Goal: Task Accomplishment & Management: Manage account settings

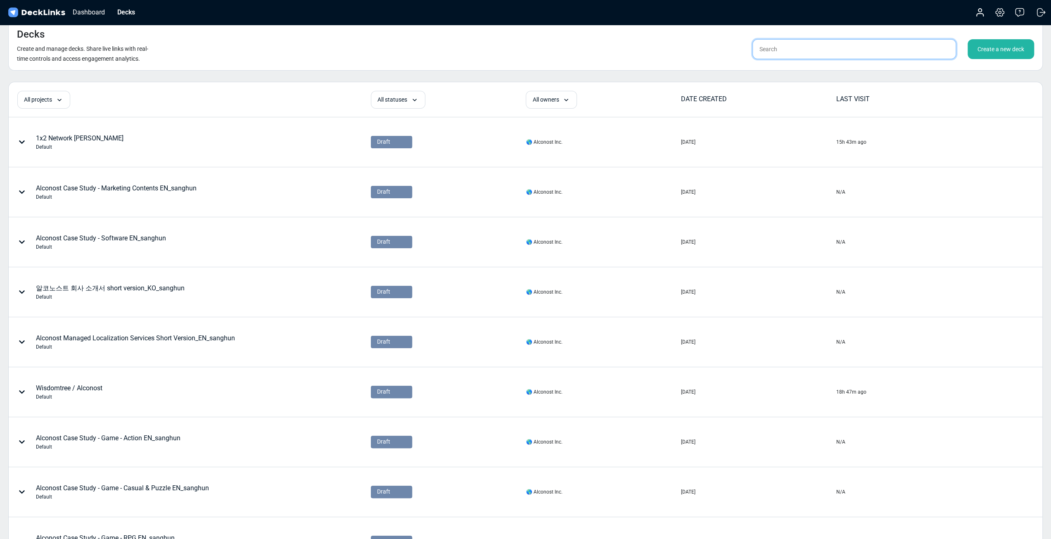
click at [785, 50] on input "text" at bounding box center [854, 49] width 204 height 20
type input "sanghun"
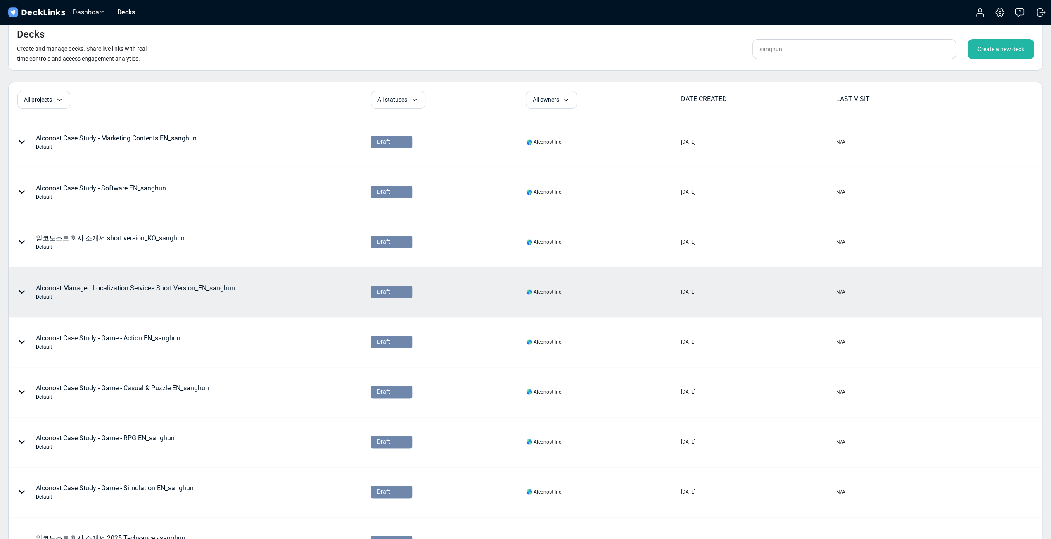
click at [194, 290] on div "Alconost Managed Localization Services Short Version_EN_sanghun Default" at bounding box center [135, 291] width 199 height 17
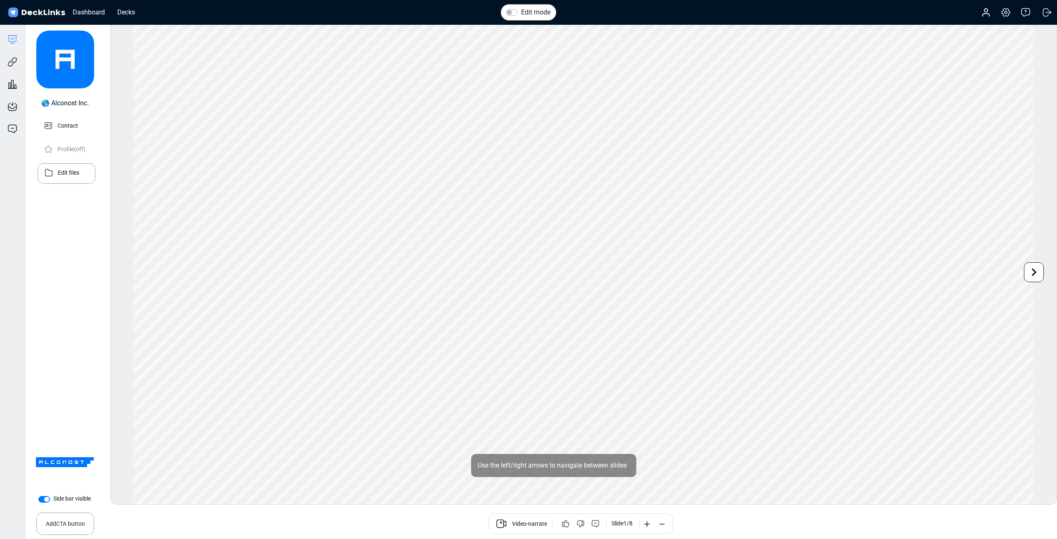
click at [71, 179] on div "Edit files" at bounding box center [66, 174] width 47 height 20
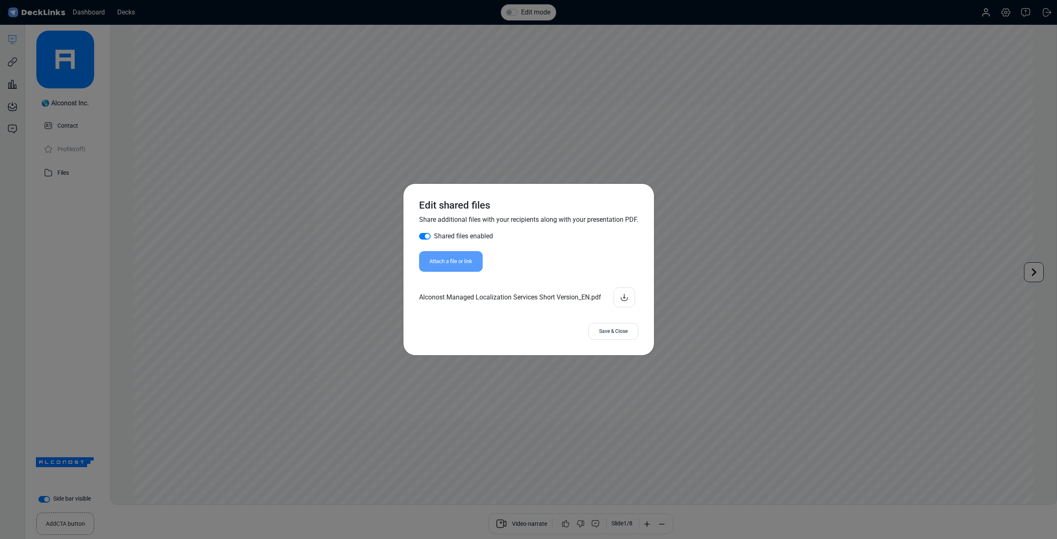
click at [472, 263] on div "Attach a file or link" at bounding box center [451, 261] width 64 height 21
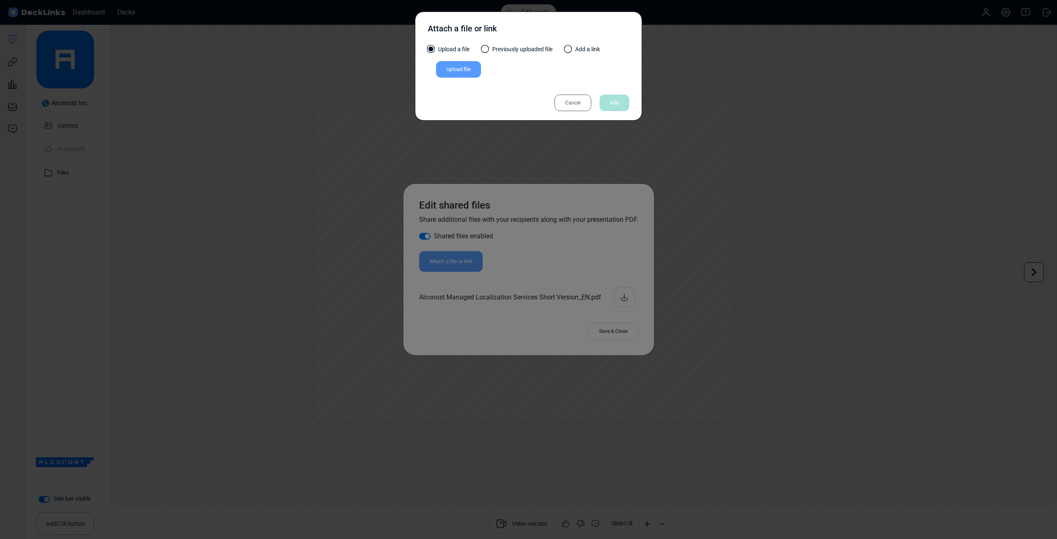
click at [459, 71] on div "Upload file" at bounding box center [458, 69] width 45 height 17
click at [0, 0] on input "Upload file" at bounding box center [0, 0] width 0 height 0
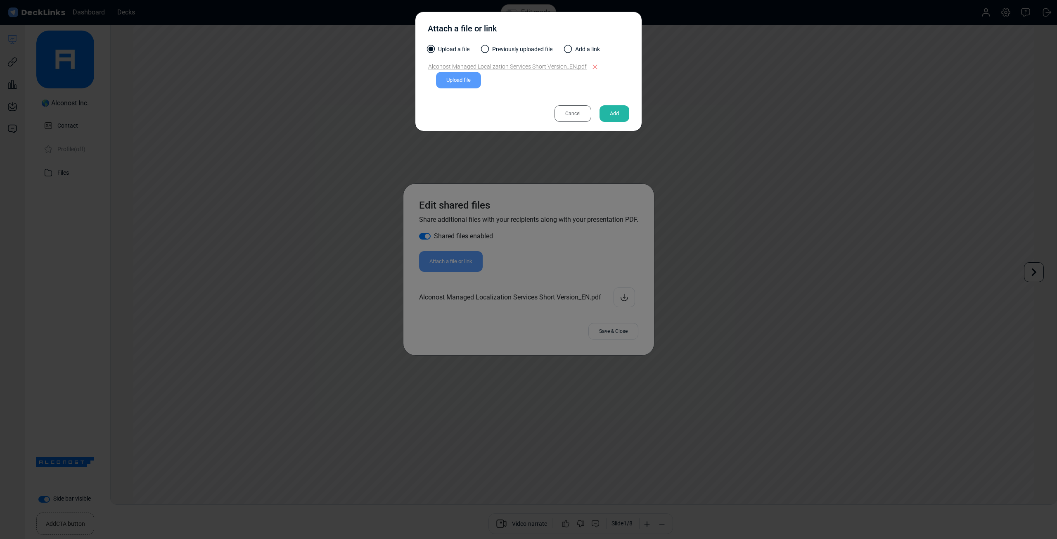
click at [608, 114] on div "Add" at bounding box center [615, 113] width 30 height 17
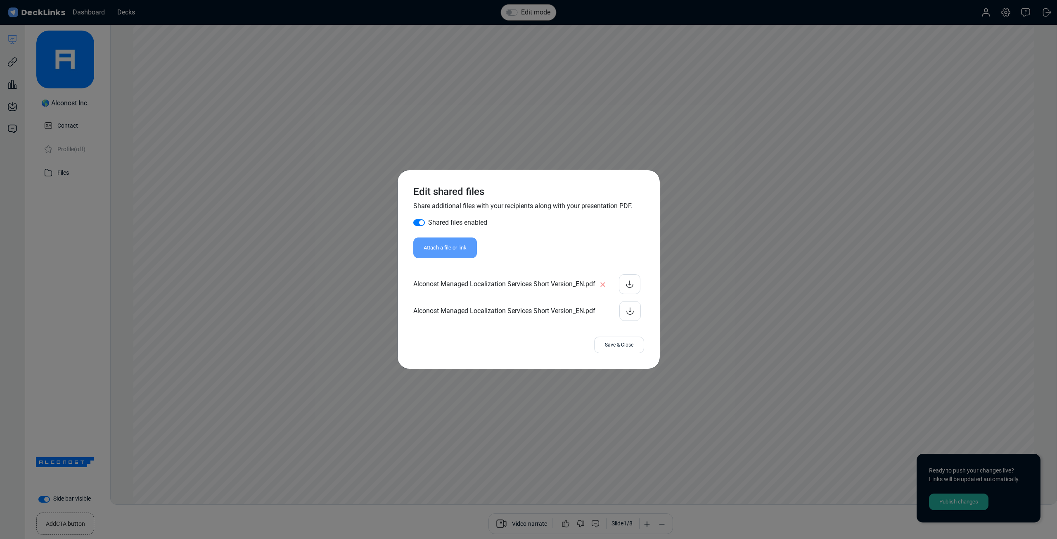
click at [599, 280] on icon at bounding box center [603, 284] width 8 height 8
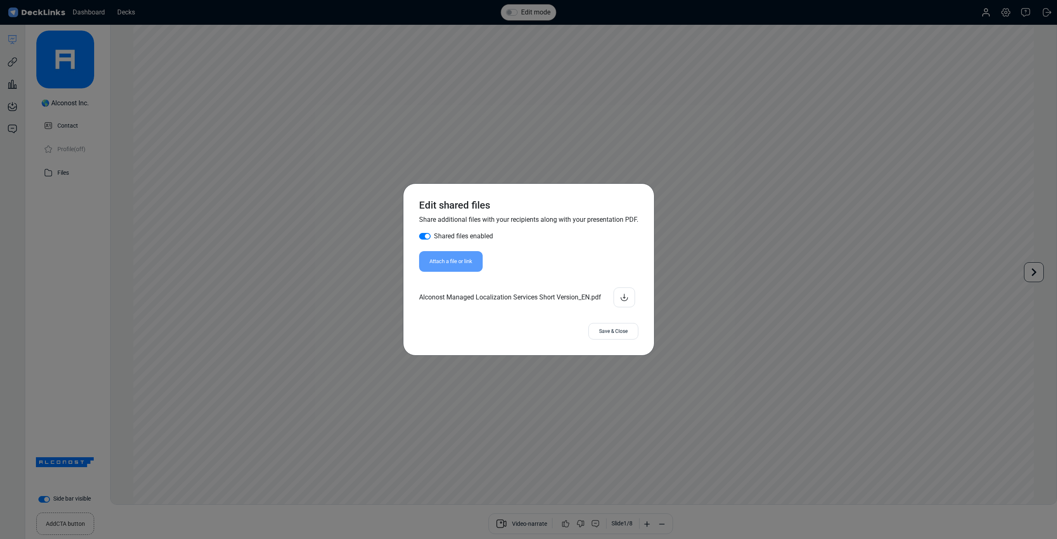
click at [618, 338] on div "Save & Close" at bounding box center [613, 331] width 50 height 17
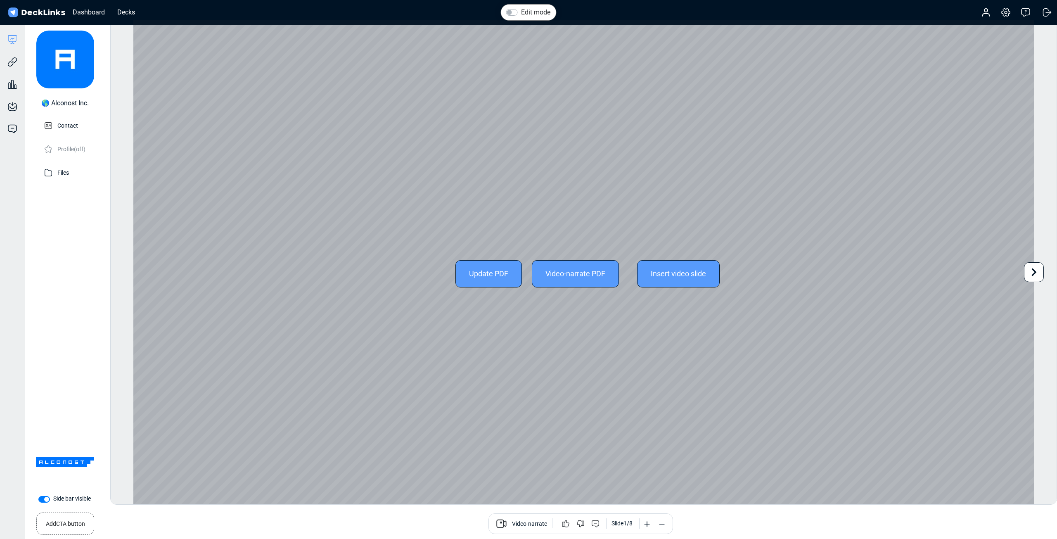
click at [1040, 273] on icon at bounding box center [1034, 272] width 16 height 16
click at [500, 273] on div "Update PDF" at bounding box center [488, 273] width 66 height 27
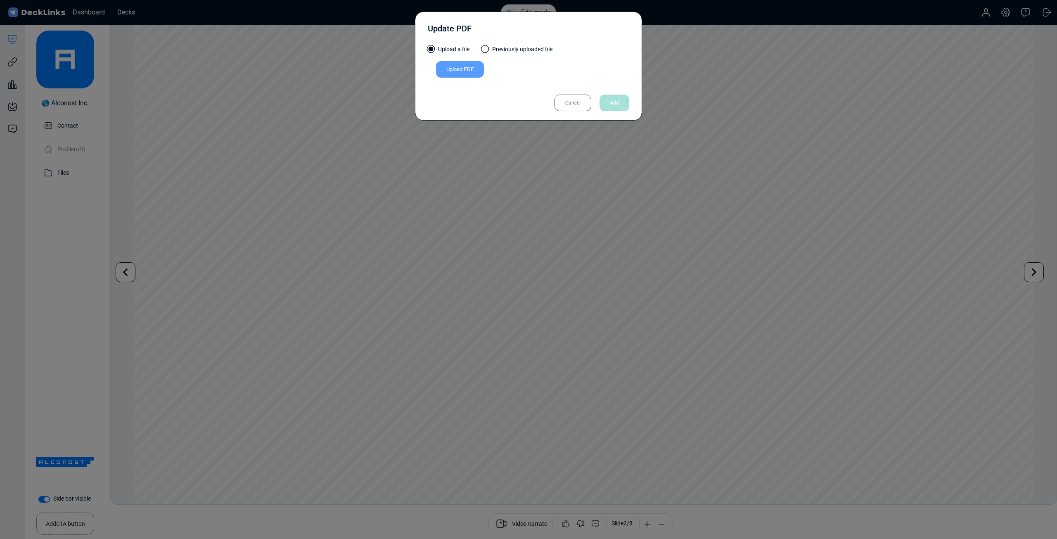
click at [456, 71] on div "Upload PDF" at bounding box center [460, 69] width 48 height 17
click at [0, 0] on input "Upload PDF" at bounding box center [0, 0] width 0 height 0
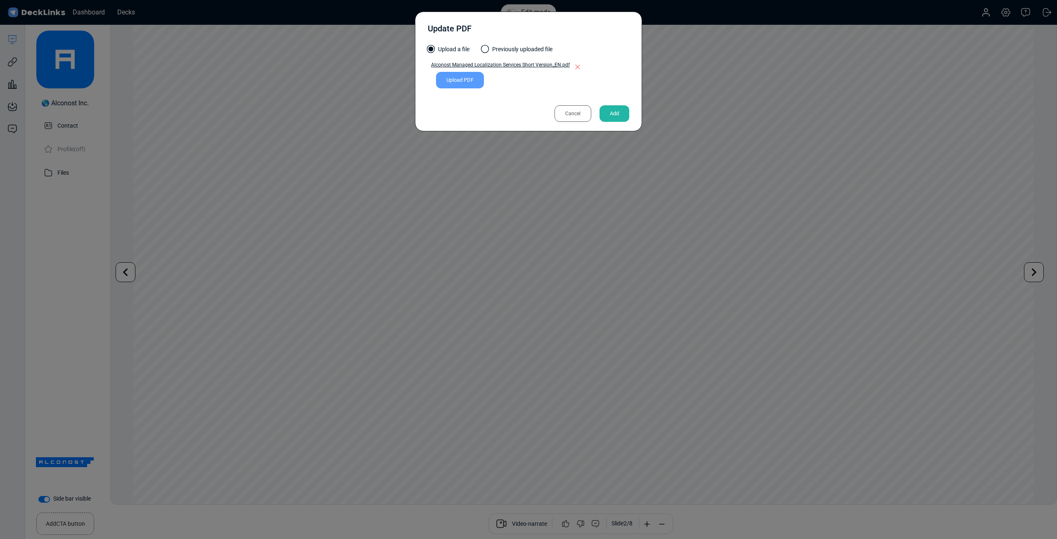
click at [615, 107] on div "Add" at bounding box center [615, 113] width 30 height 17
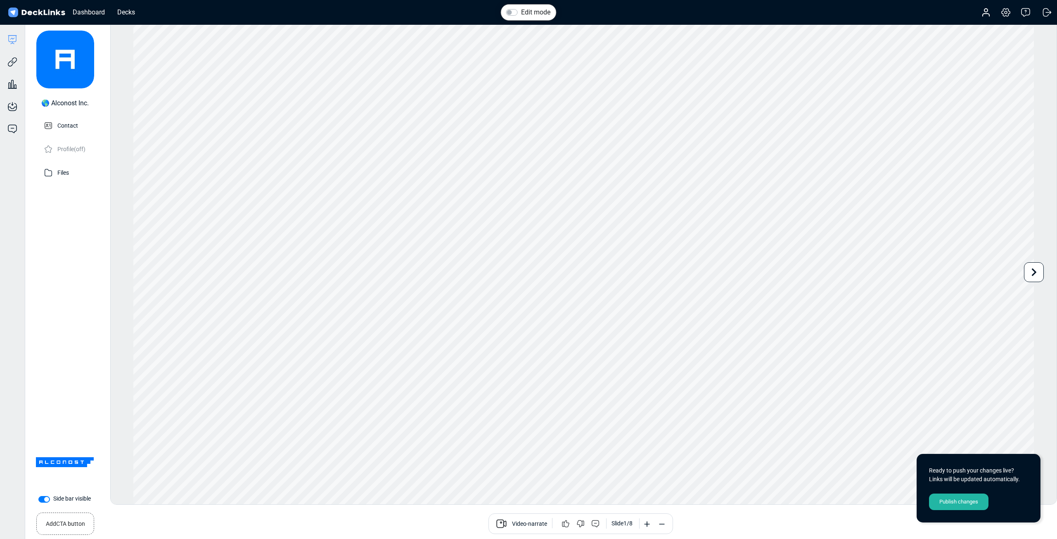
click at [970, 504] on div "Publish changes" at bounding box center [958, 501] width 59 height 17
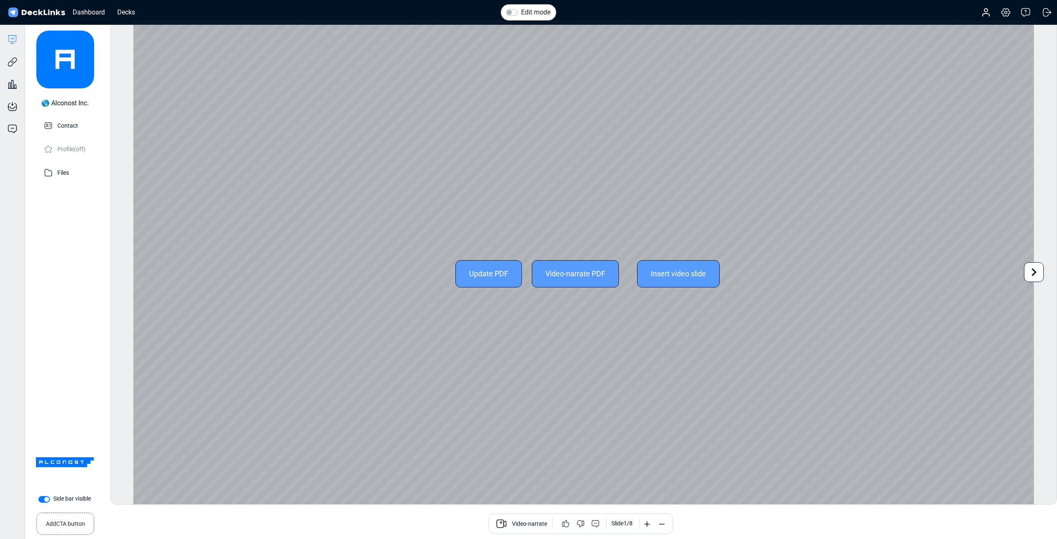
click at [1032, 270] on icon at bounding box center [1034, 272] width 16 height 16
click at [1029, 273] on icon at bounding box center [1034, 272] width 16 height 16
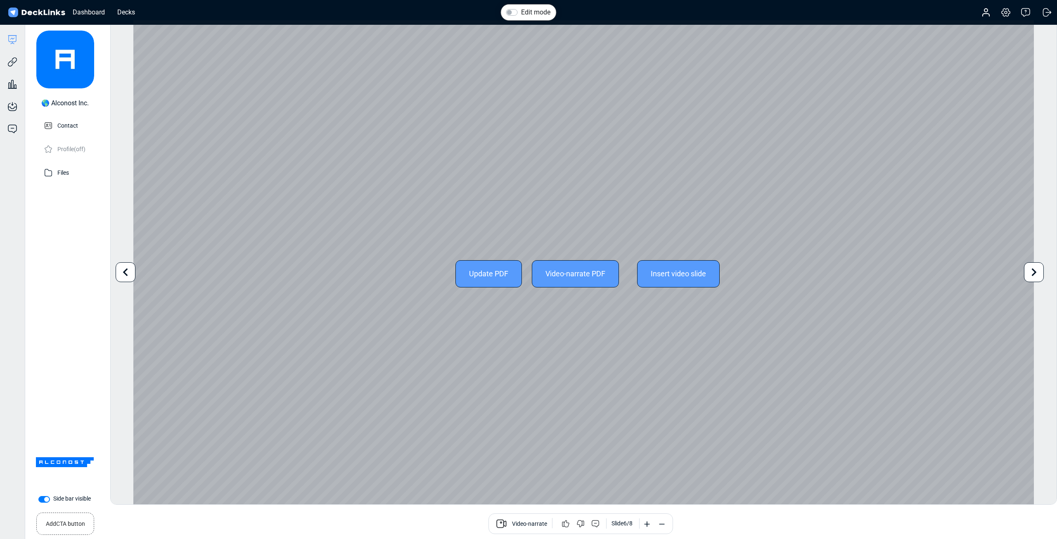
click at [1029, 273] on icon at bounding box center [1034, 272] width 16 height 16
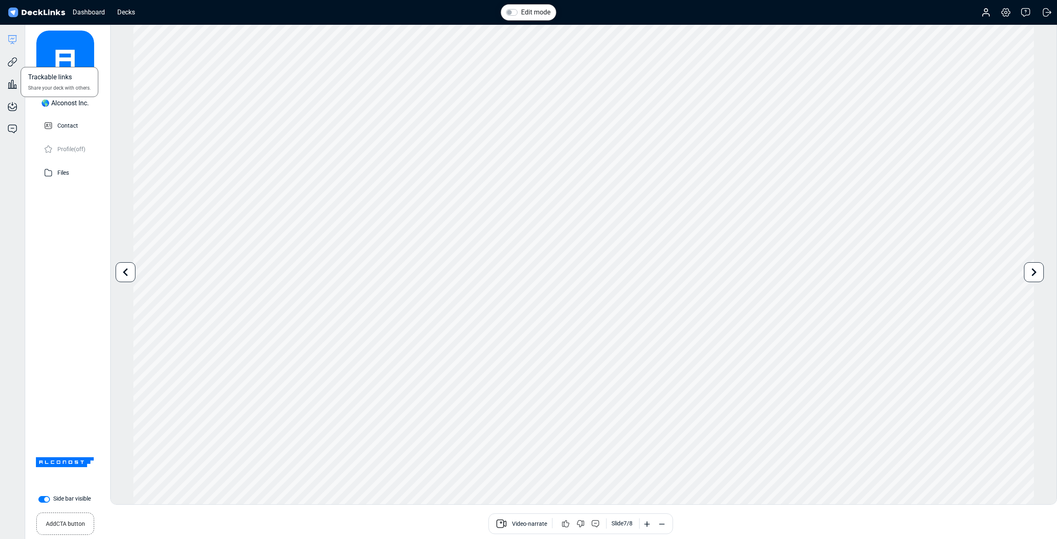
click at [2, 57] on div "Trackable links Share your deck with others." at bounding box center [12, 56] width 25 height 22
